Goal: Check status: Check status

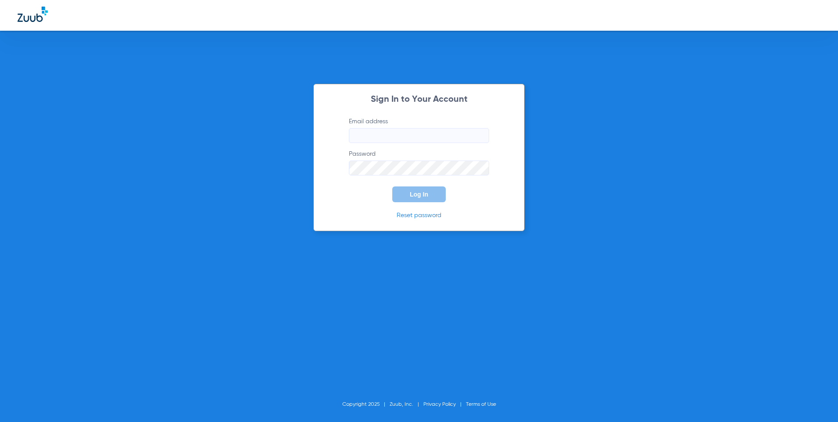
type input "[EMAIL_ADDRESS][DOMAIN_NAME]"
click at [425, 198] on span "Log In" at bounding box center [419, 194] width 18 height 7
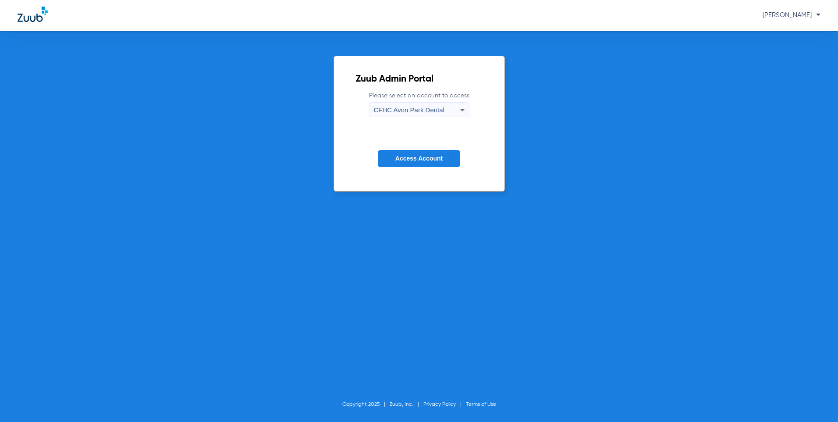
click at [460, 107] on icon at bounding box center [462, 110] width 11 height 11
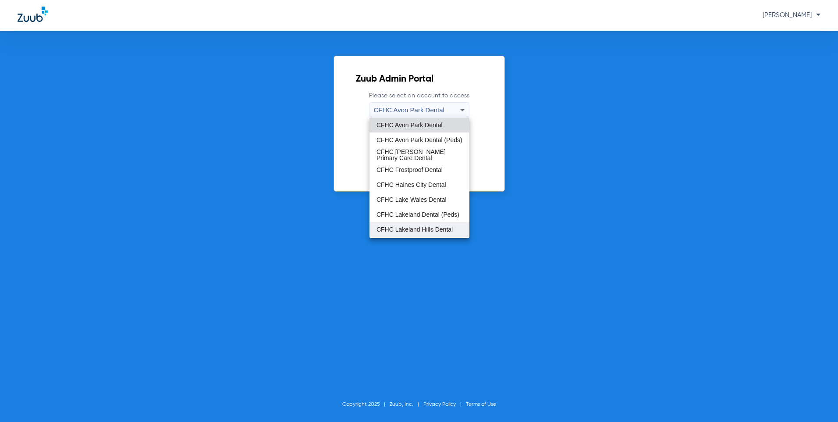
click at [412, 226] on span "CFHC Lakeland Hills Dental" at bounding box center [415, 229] width 76 height 6
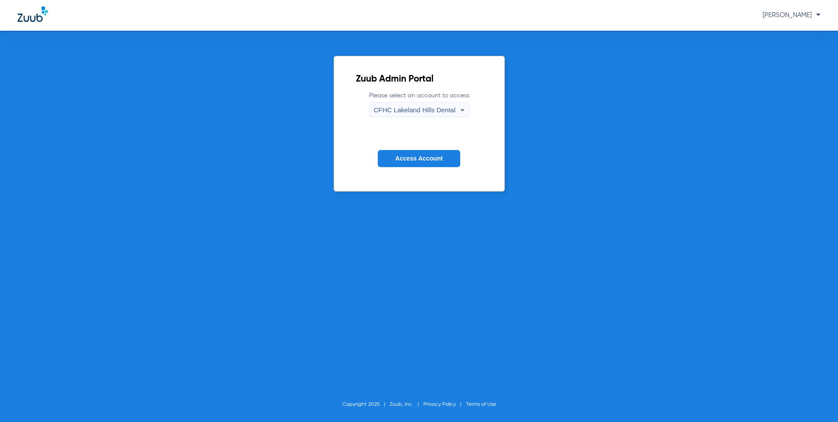
click at [419, 161] on span "Access Account" at bounding box center [419, 158] width 47 height 7
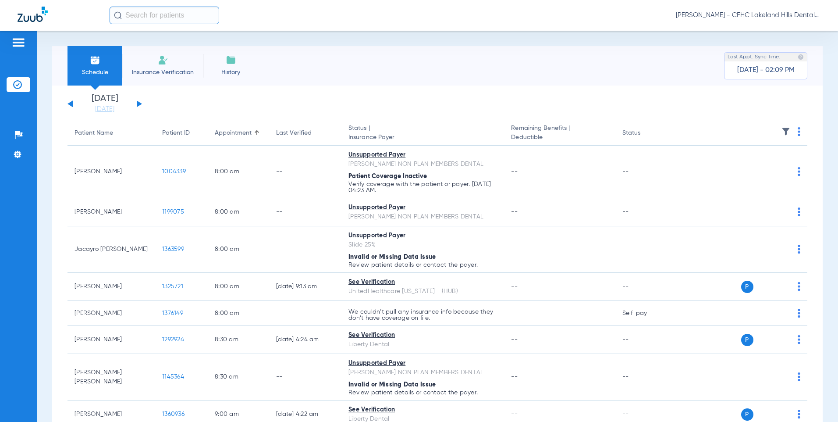
click at [138, 106] on button at bounding box center [139, 103] width 5 height 7
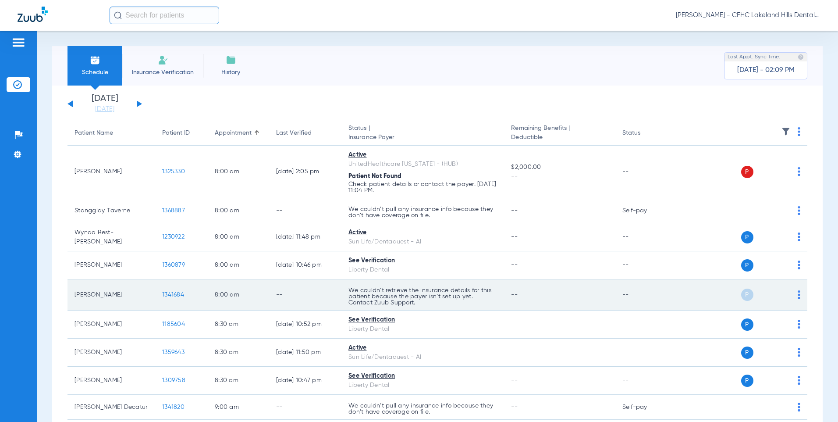
click at [174, 296] on span "1341684" at bounding box center [173, 295] width 22 height 6
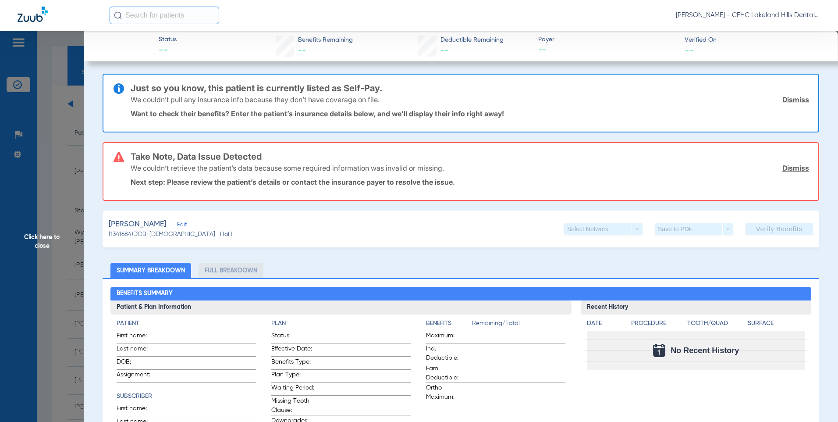
click at [185, 225] on span "Edit" at bounding box center [181, 225] width 8 height 8
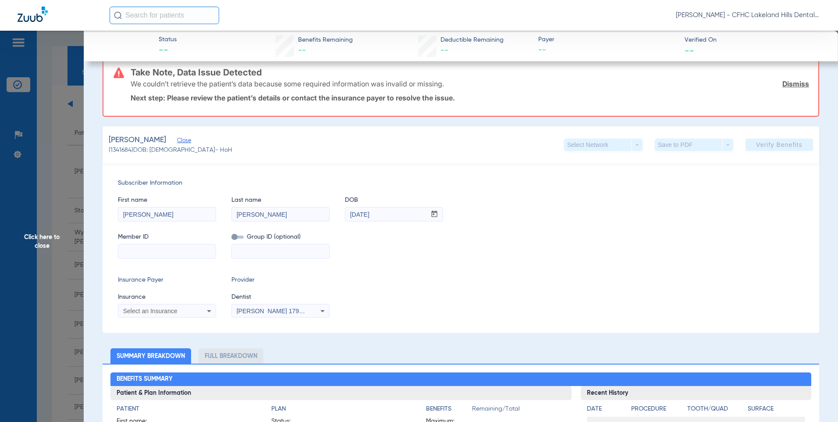
scroll to position [88, 0]
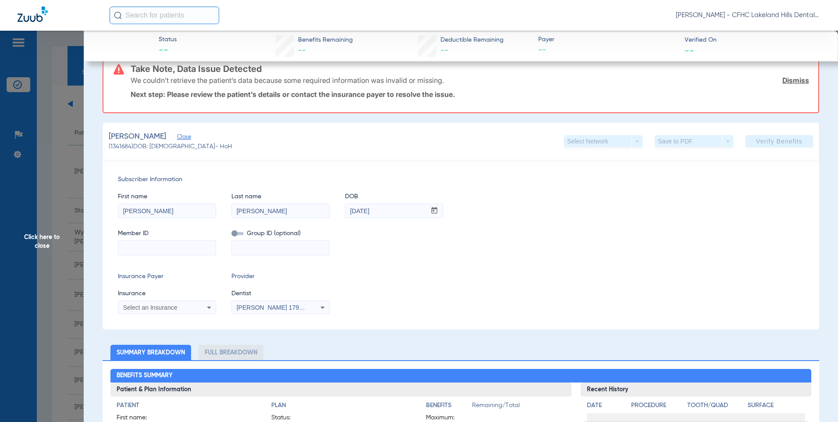
click at [154, 242] on input at bounding box center [166, 248] width 97 height 14
type input "9636073511"
click at [184, 310] on div "Select an Insurance" at bounding box center [166, 307] width 97 height 11
type input "liberty"
click at [152, 285] on mat-option "Liberty Dental" at bounding box center [191, 281] width 147 height 14
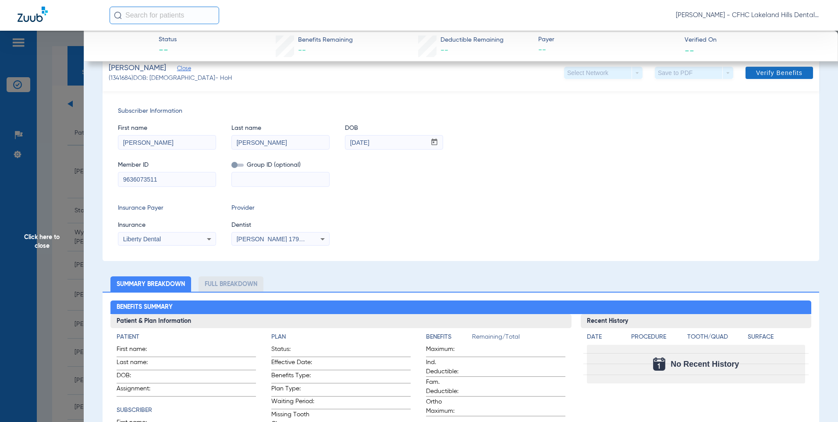
click at [772, 75] on span "Verify Benefits" at bounding box center [779, 72] width 46 height 7
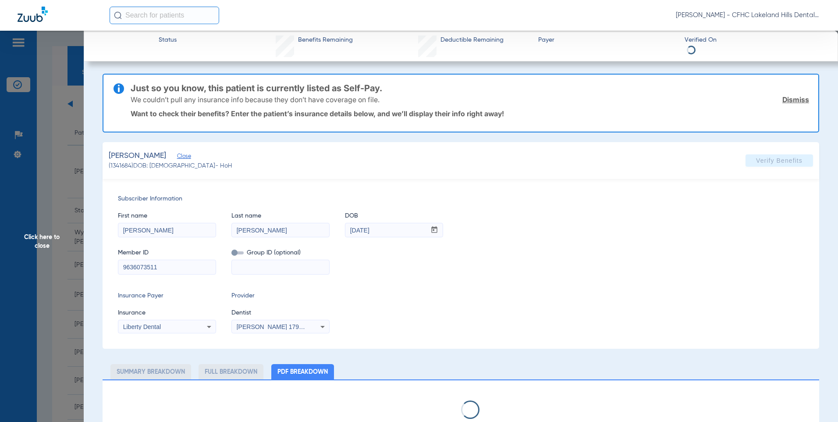
scroll to position [0, 0]
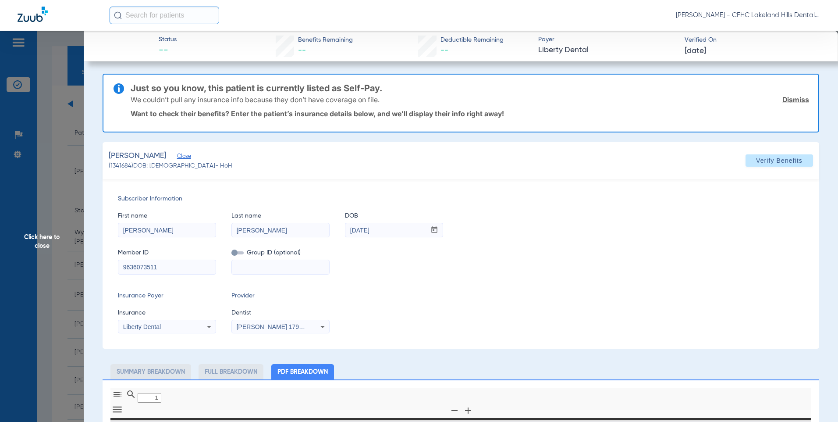
type input "0"
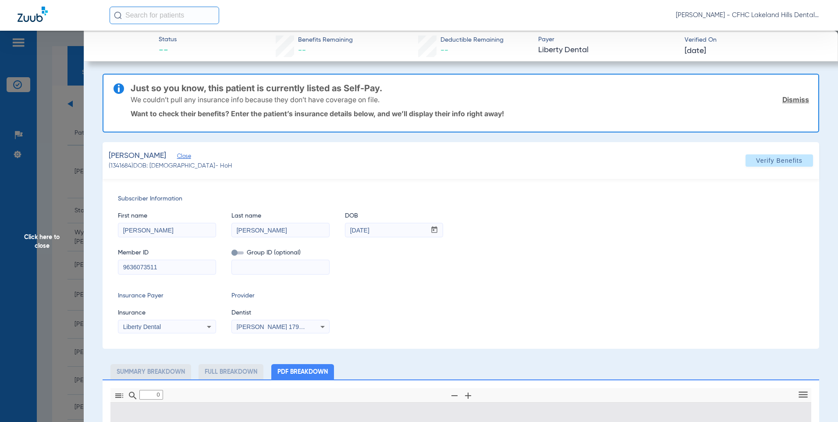
click at [44, 237] on span "Click here to close" at bounding box center [42, 242] width 84 height 422
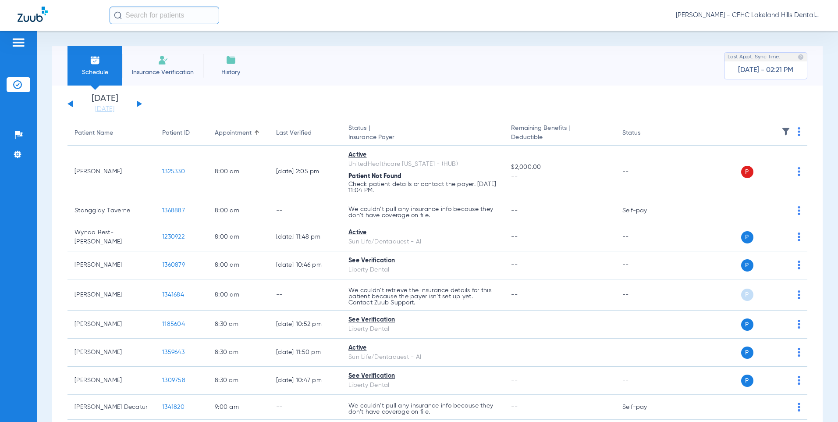
scroll to position [175, 0]
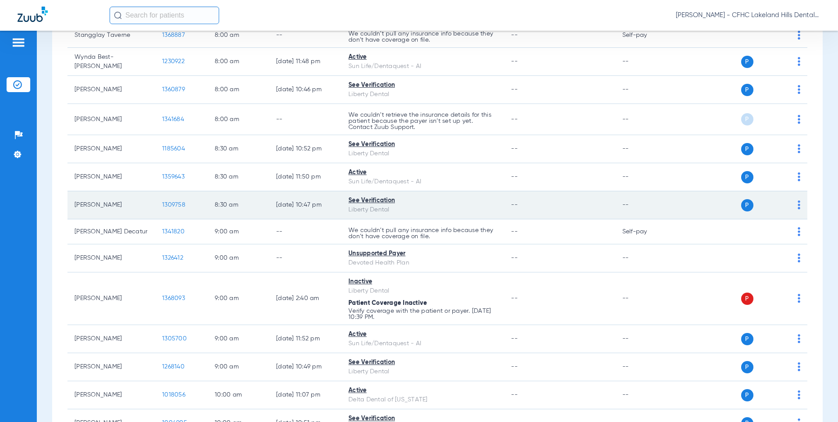
click at [168, 205] on span "1309758" at bounding box center [173, 205] width 23 height 6
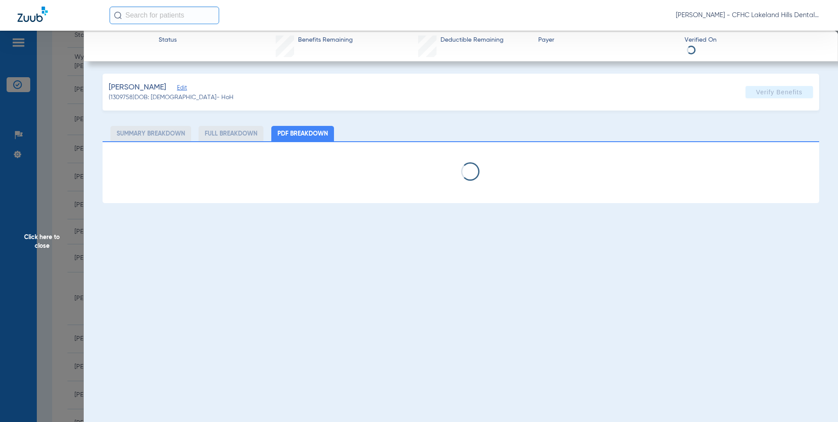
select select "page-width"
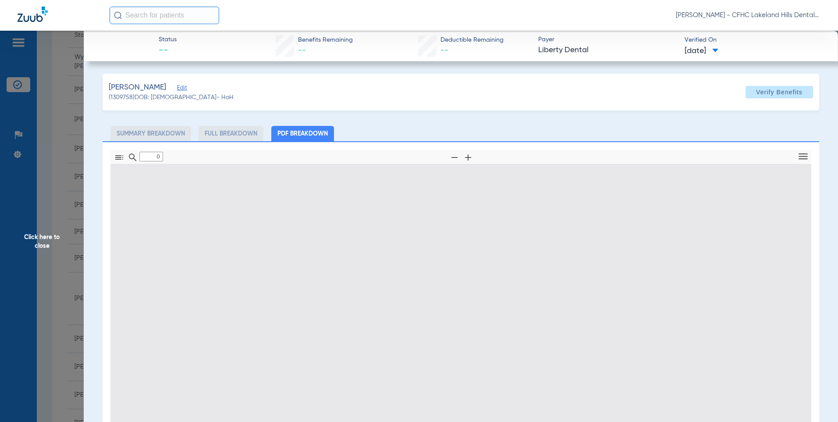
type input "1"
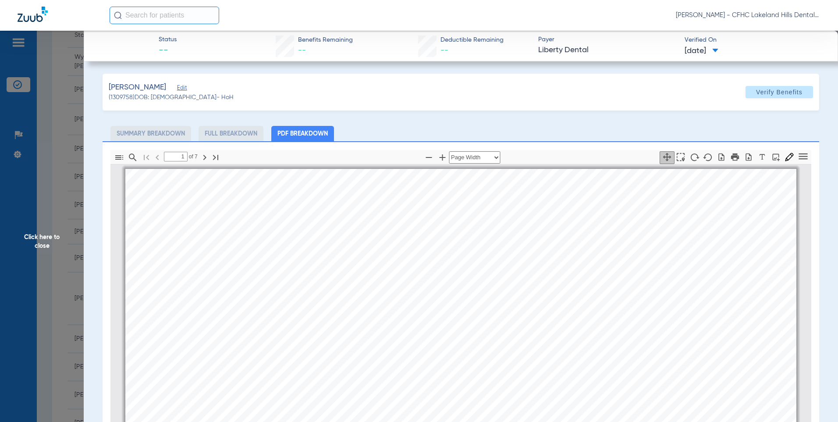
scroll to position [4, 0]
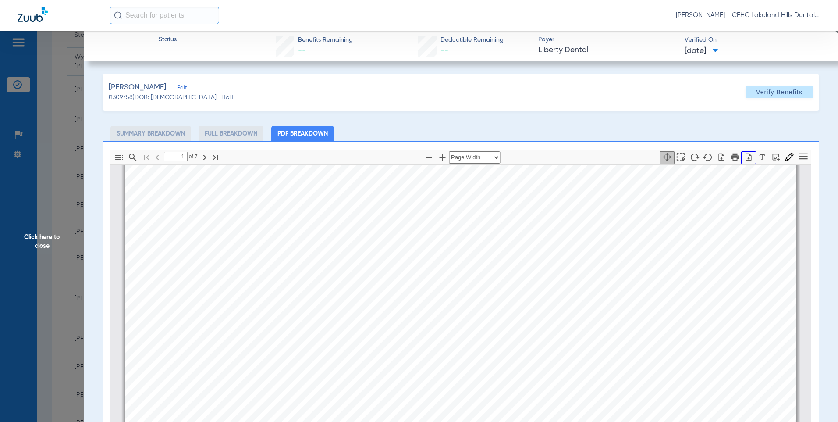
click at [742, 162] on button "button" at bounding box center [748, 157] width 15 height 13
click at [47, 239] on span "Click here to close" at bounding box center [42, 242] width 84 height 422
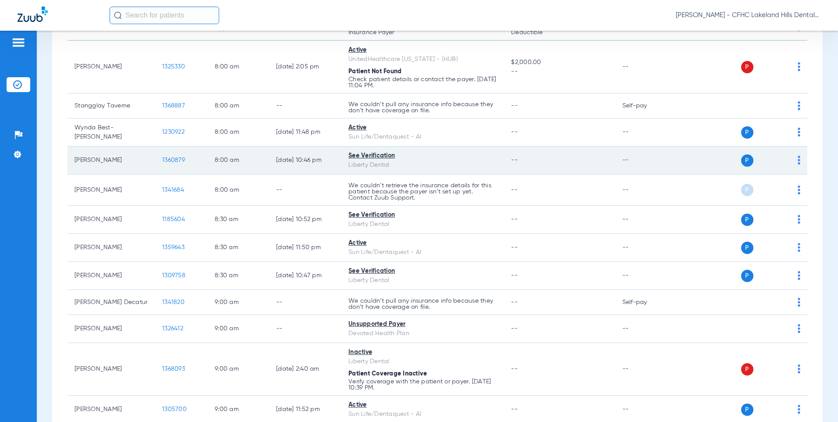
scroll to position [44, 0]
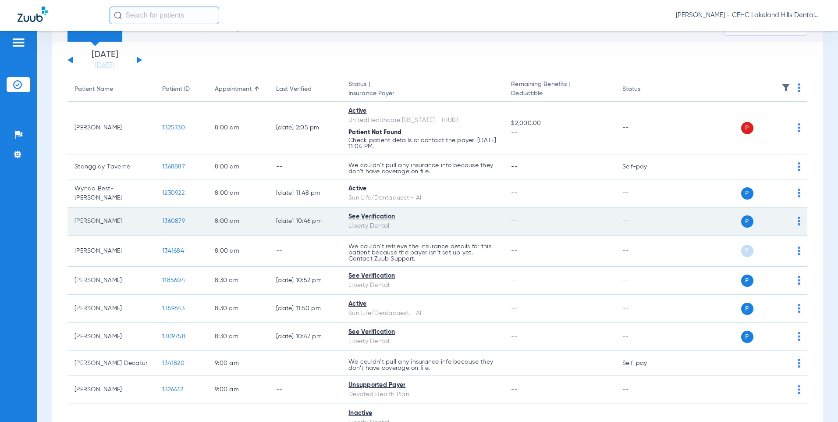
click at [178, 219] on span "1360879" at bounding box center [173, 221] width 23 height 6
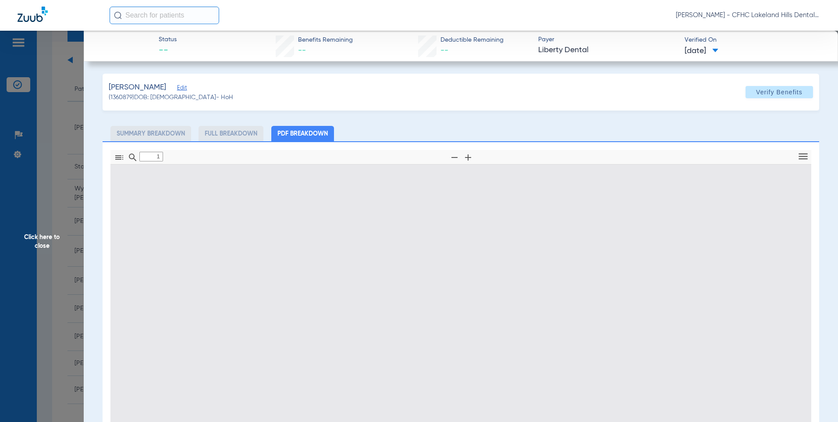
type input "0"
select select "page-width"
type input "1"
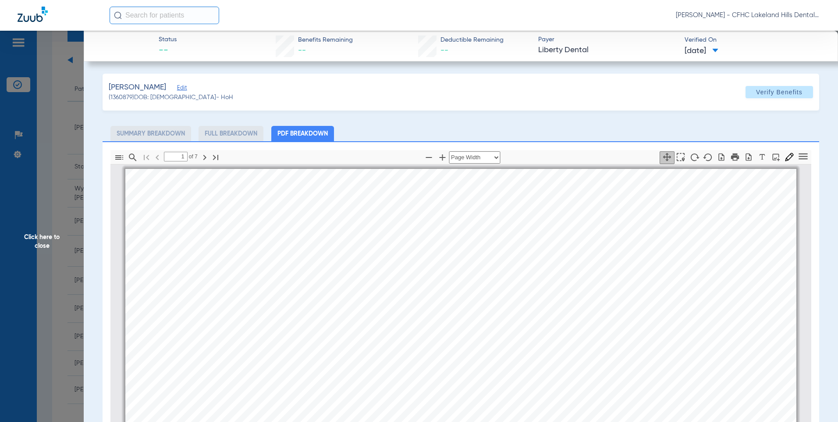
scroll to position [4, 0]
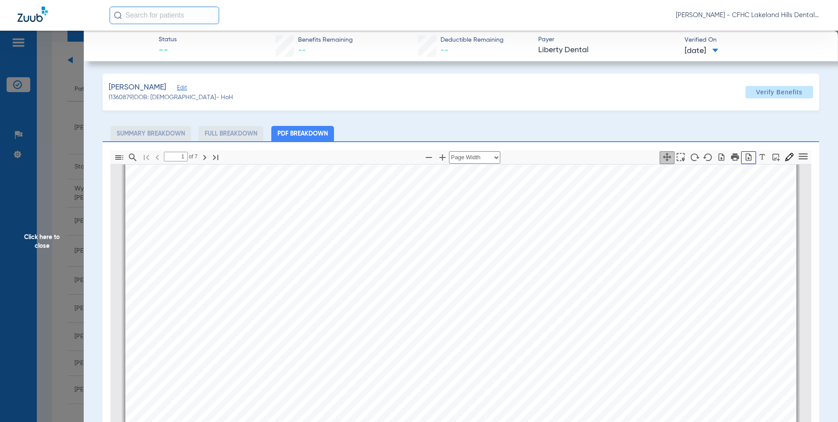
drag, startPoint x: 743, startPoint y: 157, endPoint x: 710, endPoint y: 218, distance: 69.6
click at [745, 157] on icon "button" at bounding box center [749, 157] width 9 height 9
